Goal: Task Accomplishment & Management: Use online tool/utility

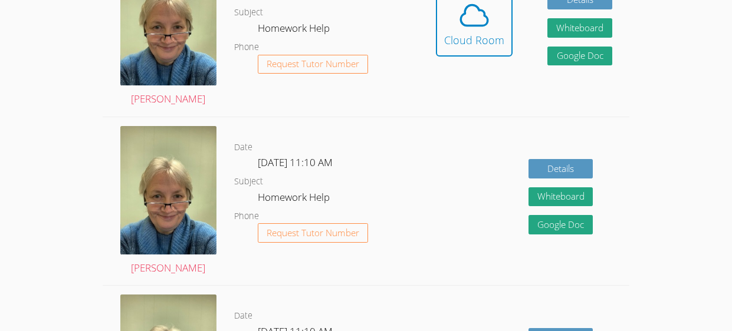
scroll to position [394, 0]
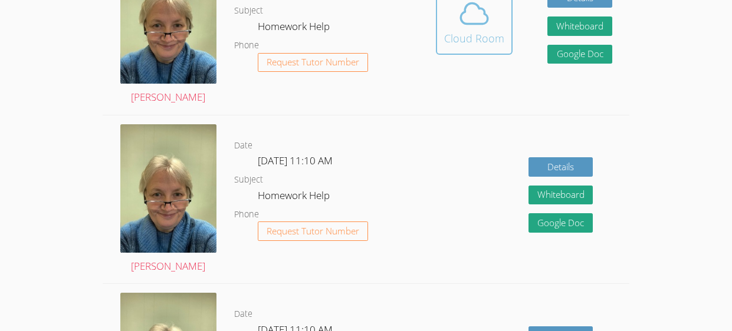
click at [492, 22] on span at bounding box center [474, 13] width 60 height 33
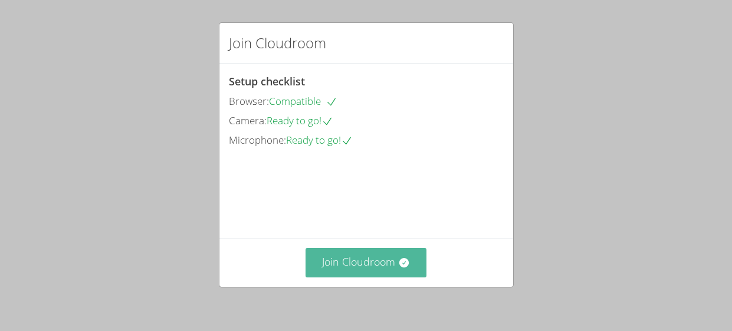
click at [376, 261] on button "Join Cloudroom" at bounding box center [365, 262] width 121 height 29
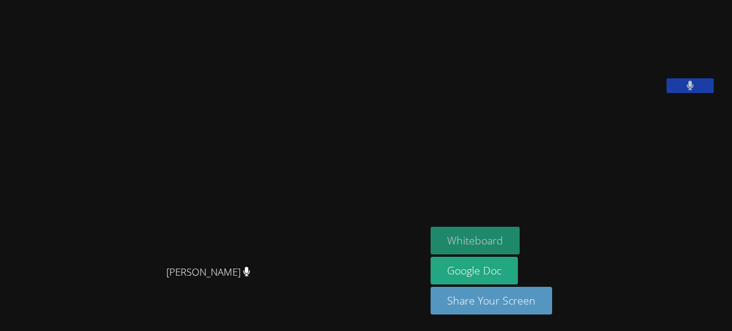
click at [492, 232] on button "Whiteboard" at bounding box center [474, 241] width 89 height 28
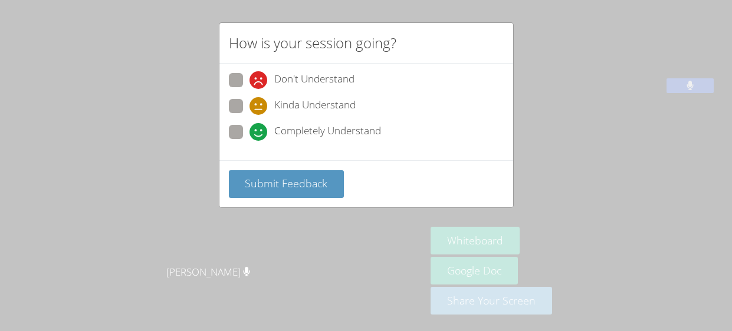
click at [331, 129] on span "Completely Understand" at bounding box center [327, 132] width 107 height 18
click at [259, 129] on input "Completely Understand" at bounding box center [254, 130] width 10 height 10
radio input "true"
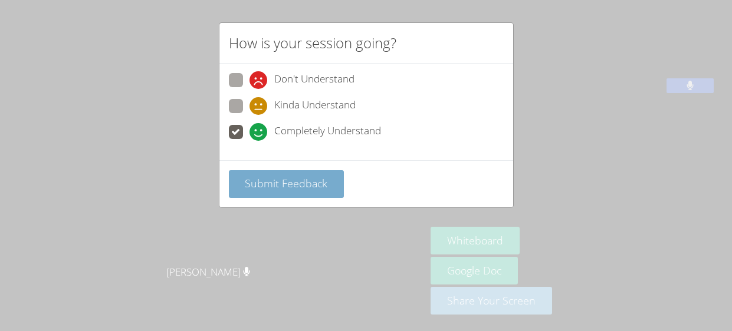
click at [294, 187] on span "Submit Feedback" at bounding box center [286, 183] width 83 height 14
